Goal: Task Accomplishment & Management: Use online tool/utility

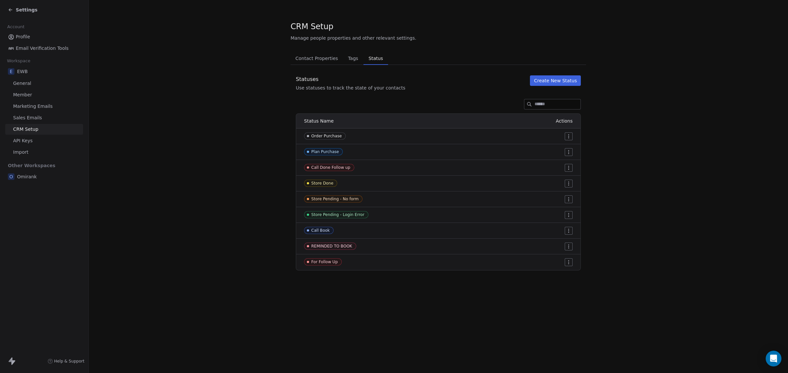
click at [43, 37] on link "Profile" at bounding box center [44, 37] width 78 height 11
click at [11, 7] on div "Settings" at bounding box center [23, 10] width 30 height 7
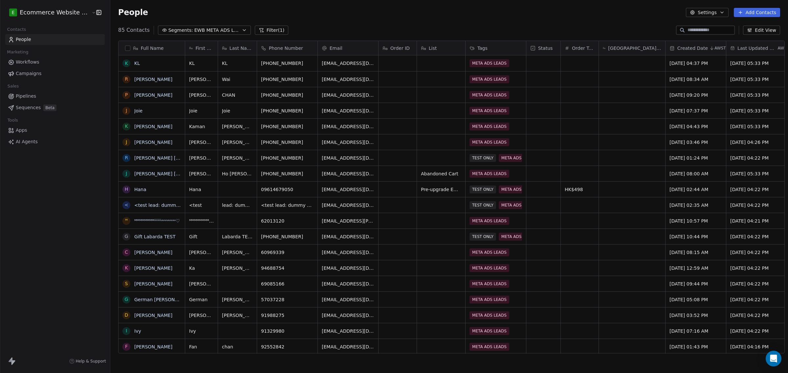
scroll to position [322, 676]
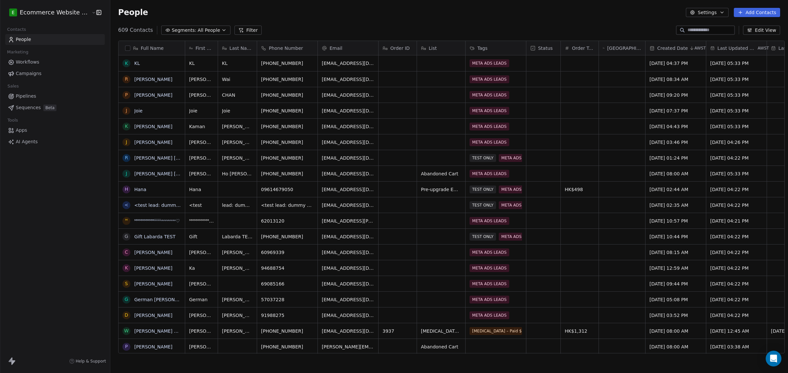
scroll to position [6, 7]
click at [125, 47] on button "button" at bounding box center [127, 48] width 5 height 5
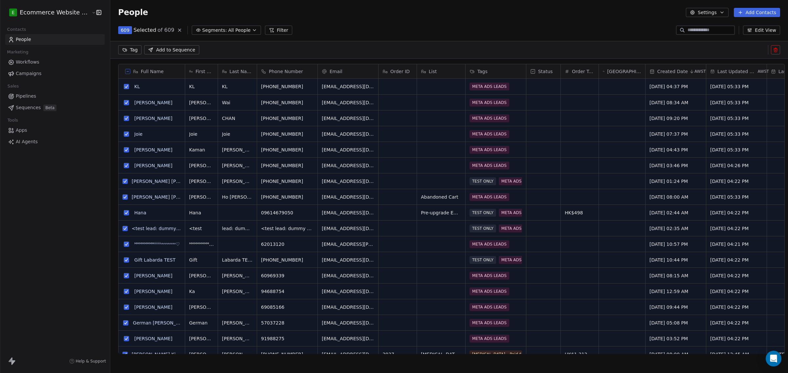
scroll to position [299, 676]
click at [716, 13] on button "Settings" at bounding box center [707, 12] width 42 height 9
click at [709, 58] on span "Export" at bounding box center [711, 58] width 15 height 7
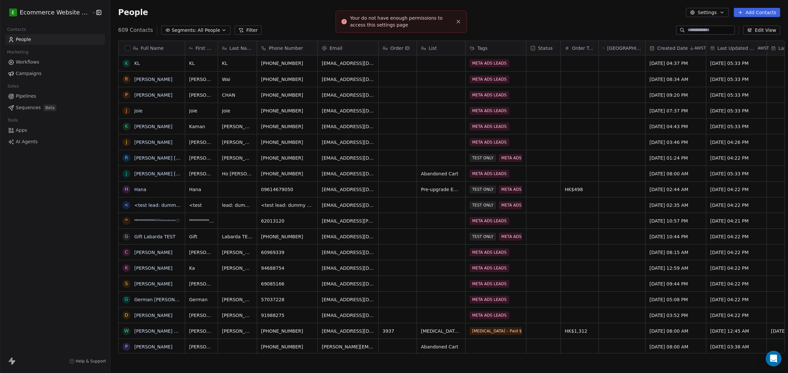
scroll to position [322, 676]
drag, startPoint x: 122, startPoint y: 44, endPoint x: 145, endPoint y: 38, distance: 24.1
click at [122, 44] on div "Full Name" at bounding box center [151, 48] width 66 height 14
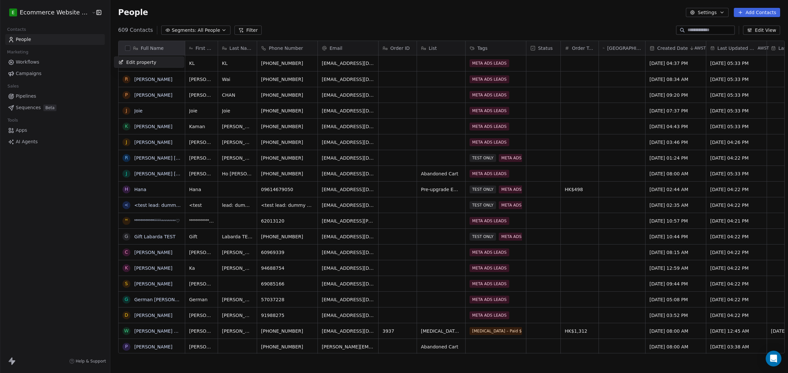
click at [124, 49] on html "E Ecommerce Website Builder Contacts People Marketing Workflows Campaigns Sales…" at bounding box center [394, 186] width 788 height 373
click at [125, 49] on button "button" at bounding box center [127, 48] width 5 height 5
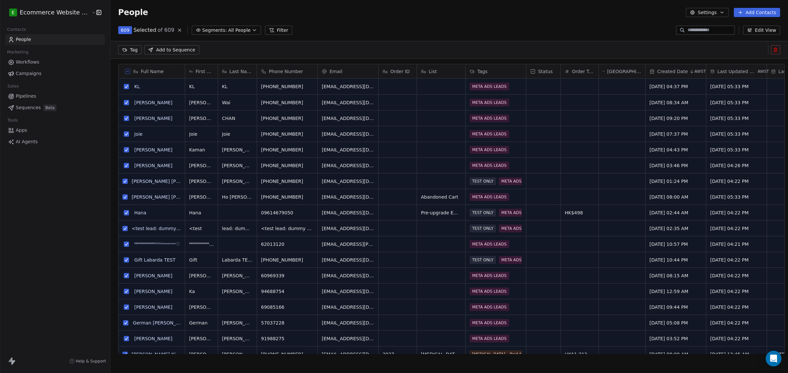
scroll to position [299, 676]
click at [717, 12] on button "Settings" at bounding box center [707, 12] width 42 height 9
click at [714, 58] on span "Export" at bounding box center [711, 58] width 15 height 7
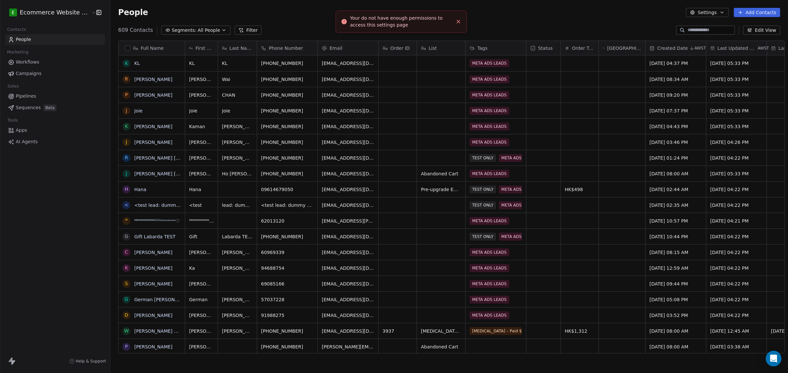
scroll to position [322, 676]
